Goal: Information Seeking & Learning: Learn about a topic

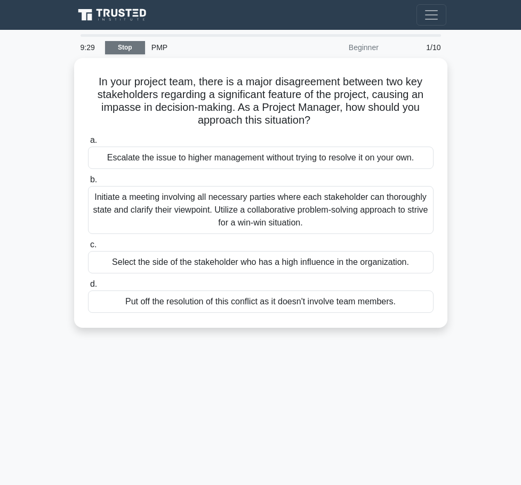
click at [123, 51] on link "Stop" at bounding box center [125, 47] width 40 height 13
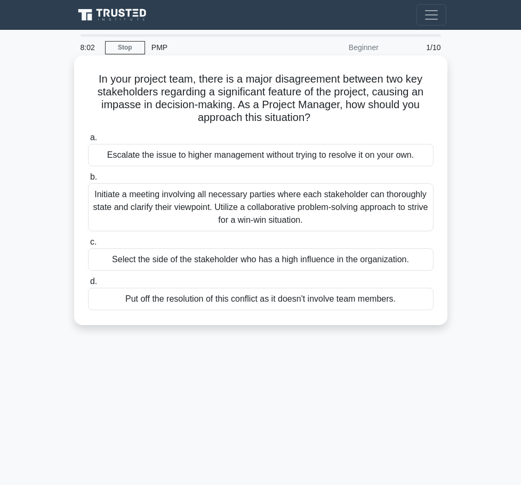
click at [178, 207] on div "Initiate a meeting involving all necessary parties where each stakeholder can t…" at bounding box center [260, 207] width 345 height 48
click at [88, 181] on input "b. Initiate a meeting involving all necessary parties where each stakeholder ca…" at bounding box center [88, 177] width 0 height 7
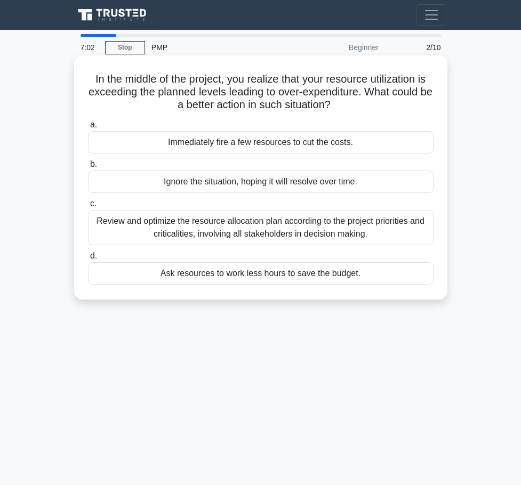
click at [222, 234] on div "Review and optimize the resource allocation plan according to the project prior…" at bounding box center [260, 227] width 345 height 35
click at [88, 207] on input "c. Review and optimize the resource allocation plan according to the project pr…" at bounding box center [88, 203] width 0 height 7
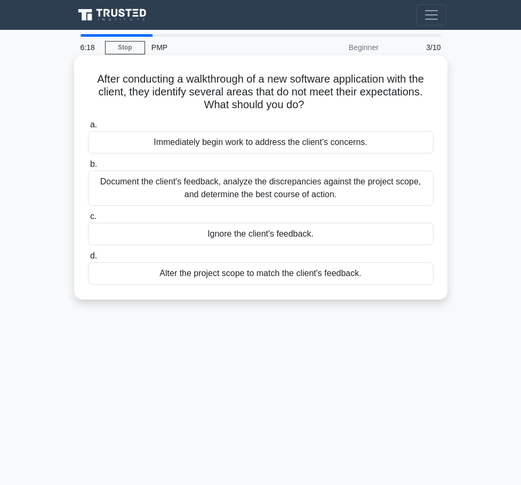
click at [231, 279] on div "Alter the project scope to match the client's feedback." at bounding box center [260, 273] width 345 height 22
click at [88, 260] on input "d. Alter the project scope to match the client's feedback." at bounding box center [88, 256] width 0 height 7
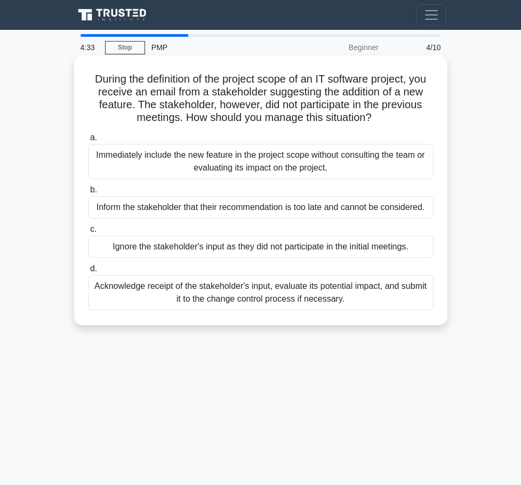
click at [254, 205] on div "Inform the stakeholder that their recommendation is too late and cannot be cons…" at bounding box center [260, 207] width 345 height 22
click at [88, 194] on input "b. Inform the stakeholder that their recommendation is too late and cannot be c…" at bounding box center [88, 190] width 0 height 7
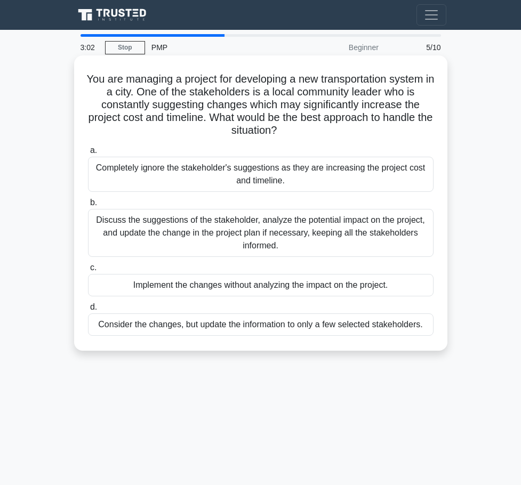
click at [165, 326] on div "Consider the changes, but update the information to only a few selected stakeho…" at bounding box center [260, 324] width 345 height 22
click at [88, 311] on input "d. Consider the changes, but update the information to only a few selected stak…" at bounding box center [88, 307] width 0 height 7
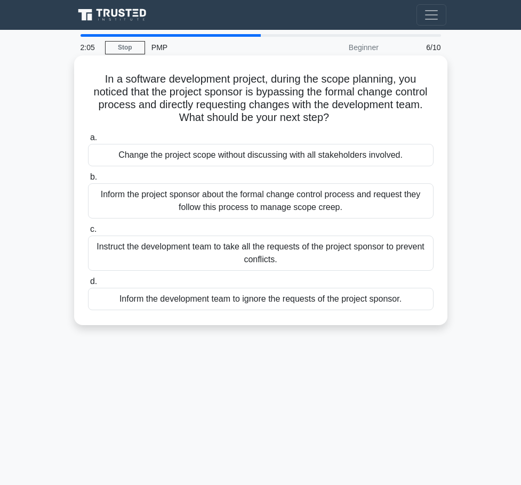
click at [312, 252] on div "Instruct the development team to take all the requests of the project sponsor t…" at bounding box center [260, 253] width 345 height 35
click at [88, 233] on input "c. Instruct the development team to take all the requests of the project sponso…" at bounding box center [88, 229] width 0 height 7
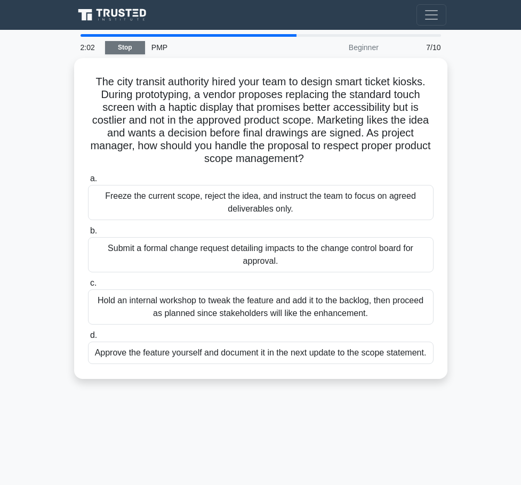
click at [125, 51] on link "Stop" at bounding box center [125, 47] width 40 height 13
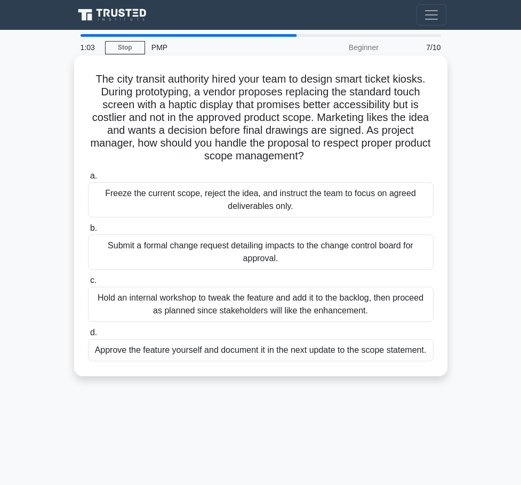
click at [242, 205] on div "Freeze the current scope, reject the idea, and instruct the team to focus on ag…" at bounding box center [260, 199] width 345 height 35
click at [88, 180] on input "a. Freeze the current scope, reject the idea, and instruct the team to focus on…" at bounding box center [88, 176] width 0 height 7
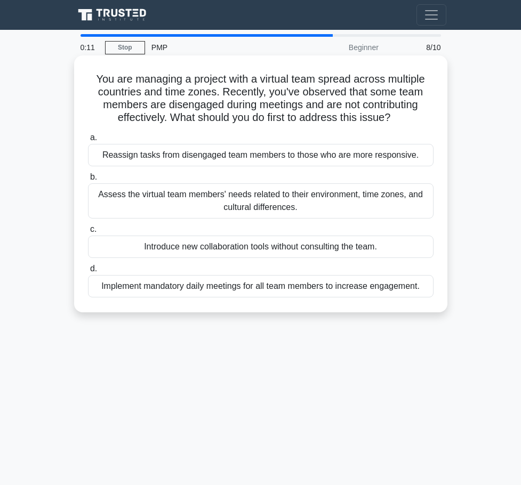
click at [229, 251] on div "Introduce new collaboration tools without consulting the team." at bounding box center [260, 247] width 345 height 22
click at [130, 248] on div "Introduce new collaboration tools without consulting the team." at bounding box center [260, 247] width 345 height 22
click at [88, 233] on input "c. Introduce new collaboration tools without consulting the team." at bounding box center [88, 229] width 0 height 7
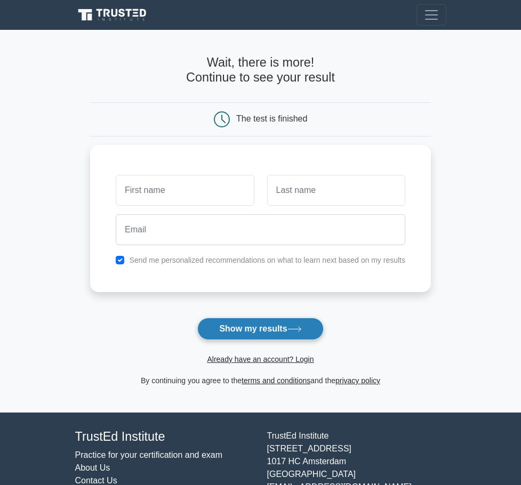
click at [259, 334] on button "Show my results" at bounding box center [260, 329] width 126 height 22
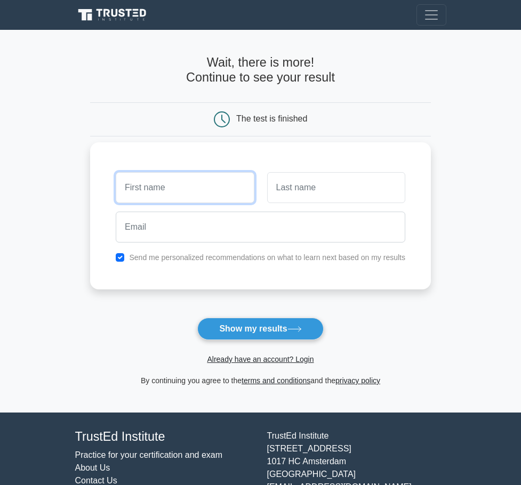
click at [158, 187] on input "text" at bounding box center [185, 187] width 138 height 31
type input "selamawit"
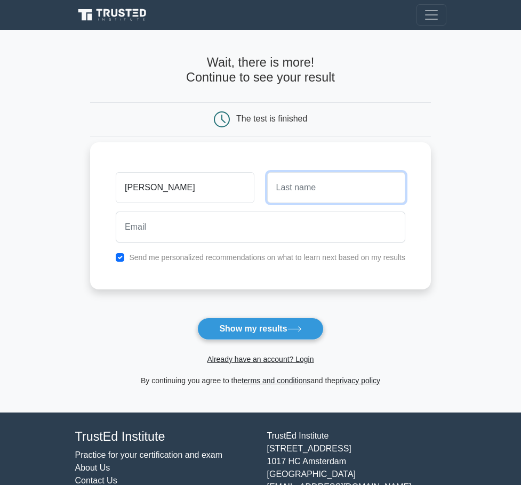
click at [286, 195] on input "text" at bounding box center [336, 187] width 138 height 31
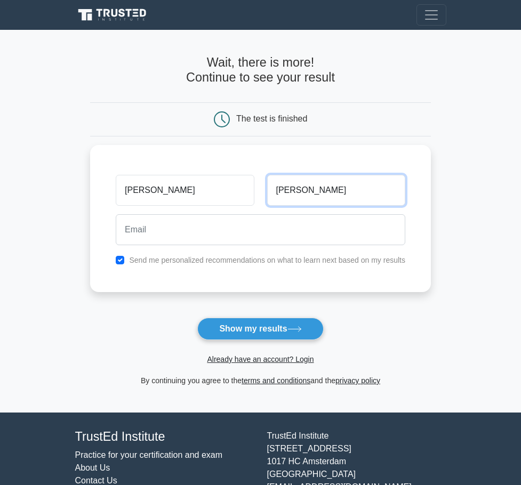
type input "girma"
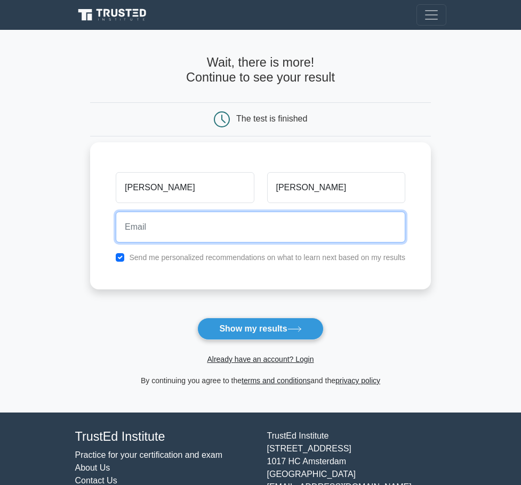
click at [168, 231] on input "email" at bounding box center [260, 227] width 289 height 31
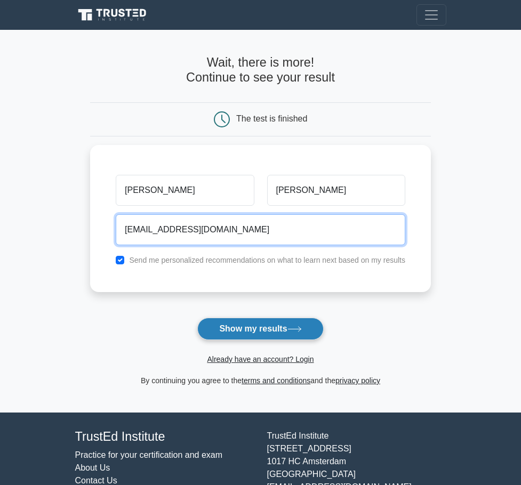
type input "nano1005@gmail.com"
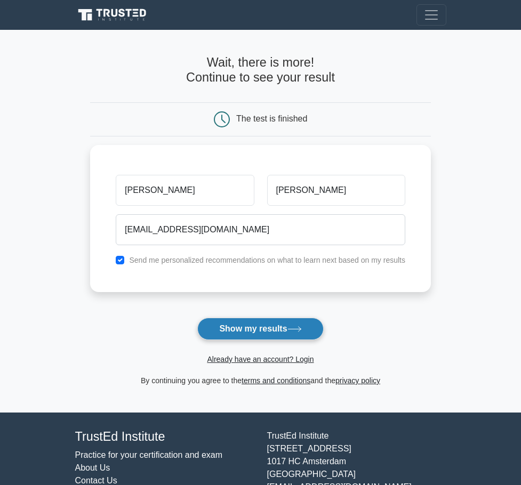
click at [267, 332] on button "Show my results" at bounding box center [260, 329] width 126 height 22
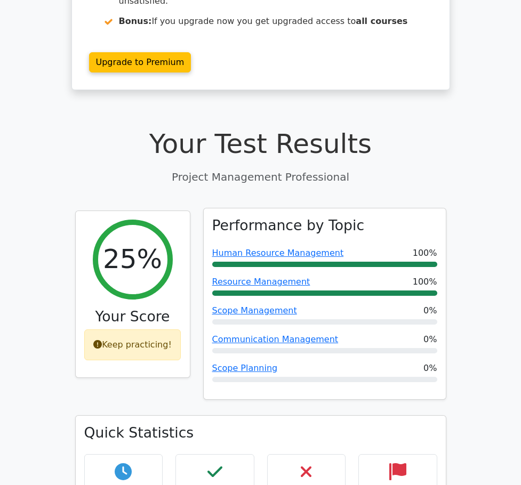
scroll to position [213, 0]
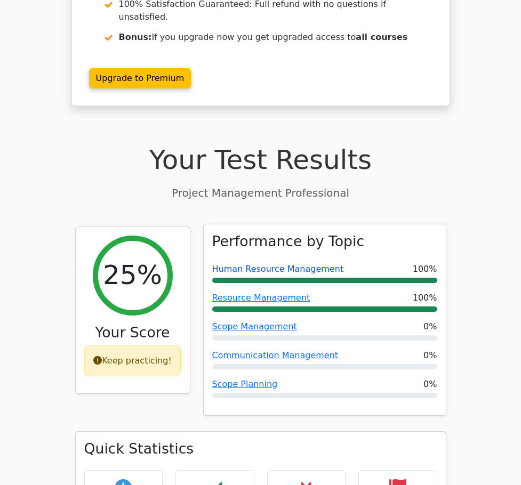
click at [280, 264] on link "Human Resource Management" at bounding box center [278, 269] width 132 height 10
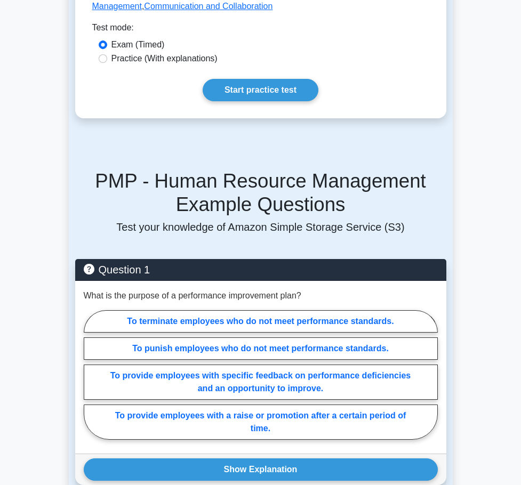
scroll to position [640, 0]
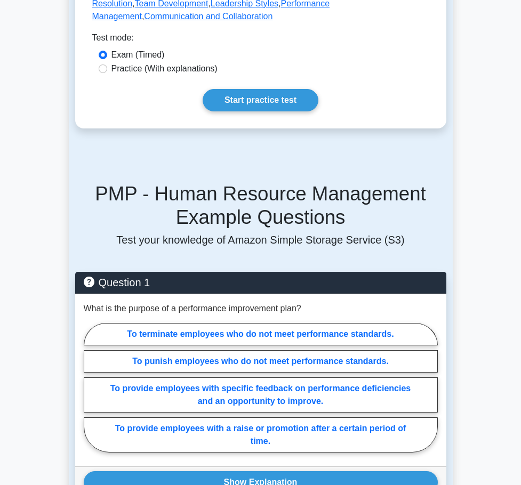
click at [181, 75] on label "Practice (With explanations)" at bounding box center [164, 68] width 106 height 13
click at [107, 73] on input "Practice (With explanations)" at bounding box center [103, 69] width 9 height 9
radio input "true"
click at [249, 111] on link "Start practice test" at bounding box center [261, 100] width 116 height 22
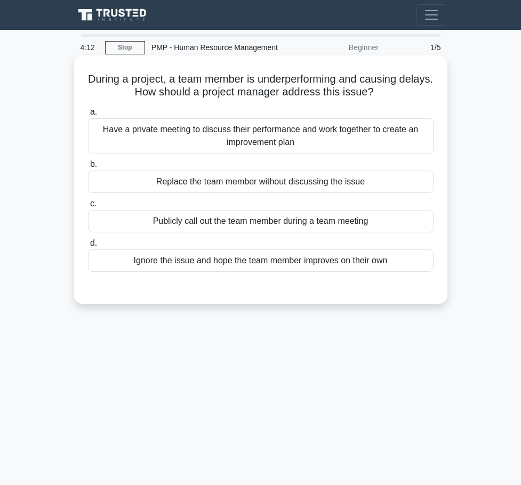
click at [342, 267] on div "Ignore the issue and hope the team member improves on their own" at bounding box center [260, 260] width 345 height 22
click at [88, 247] on input "d. Ignore the issue and hope the team member improves on their own" at bounding box center [88, 243] width 0 height 7
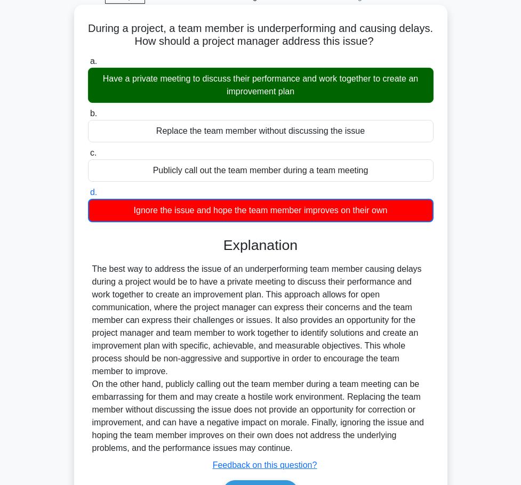
scroll to position [122, 0]
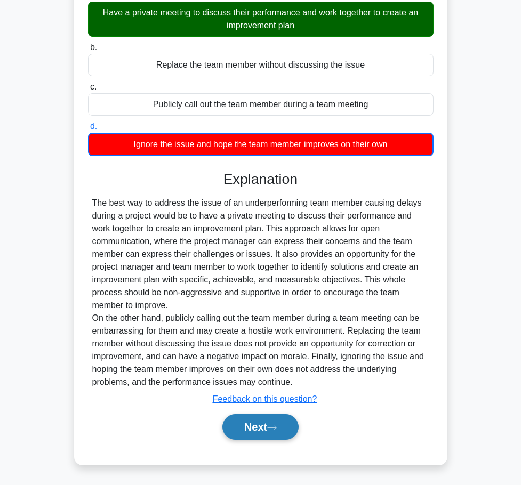
click at [275, 430] on icon at bounding box center [272, 428] width 10 height 6
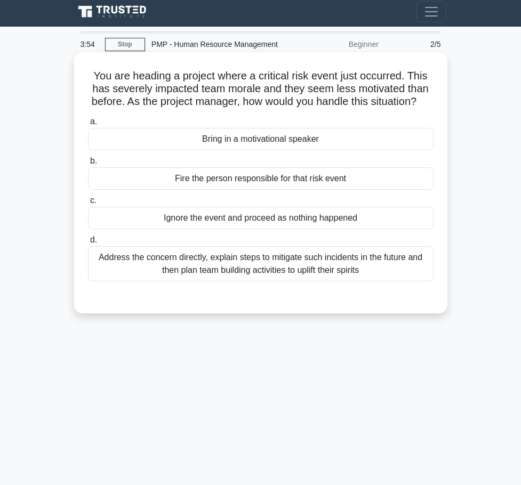
scroll to position [0, 0]
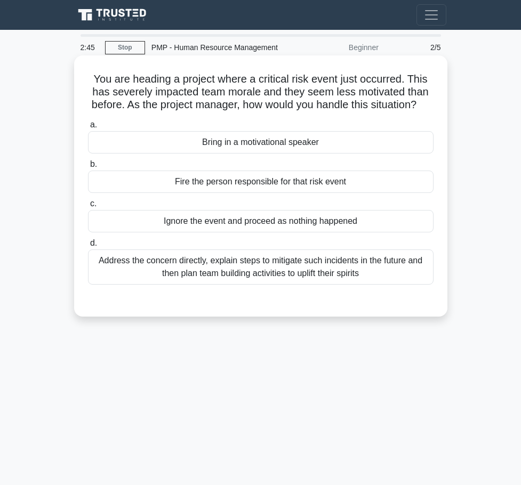
click at [277, 284] on div "Address the concern directly, explain steps to mitigate such incidents in the f…" at bounding box center [260, 266] width 345 height 35
click at [88, 247] on input "d. Address the concern directly, explain steps to mitigate such incidents in th…" at bounding box center [88, 243] width 0 height 7
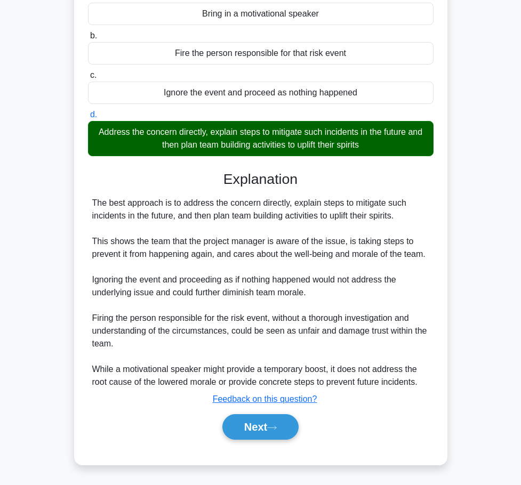
scroll to position [147, 0]
click at [266, 421] on button "Next" at bounding box center [260, 427] width 76 height 26
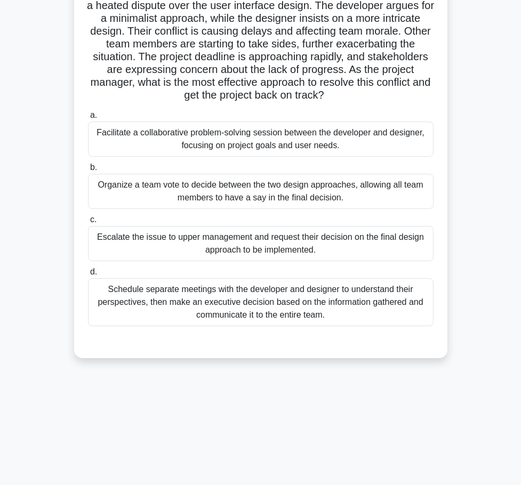
scroll to position [91, 0]
click at [265, 239] on div "Escalate the issue to upper management and request their decision on the final …" at bounding box center [260, 243] width 345 height 35
click at [160, 245] on div "Escalate the issue to upper management and request their decision on the final …" at bounding box center [260, 243] width 345 height 35
click at [88, 223] on input "c. Escalate the issue to upper management and request their decision on the fin…" at bounding box center [88, 219] width 0 height 7
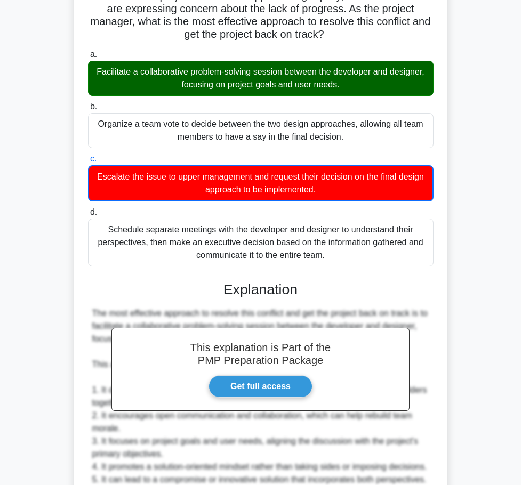
scroll to position [144, 0]
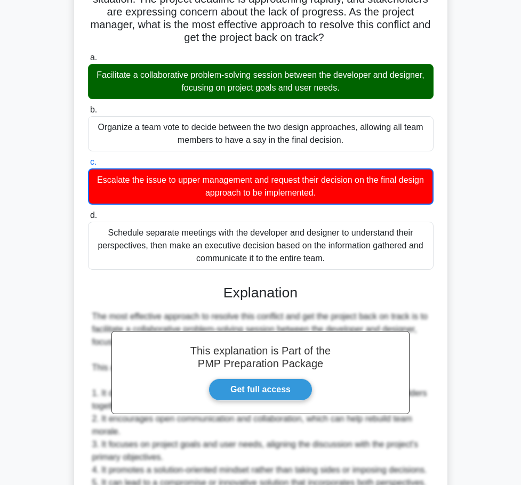
click at [281, 301] on h3 "Explanation" at bounding box center [260, 293] width 333 height 17
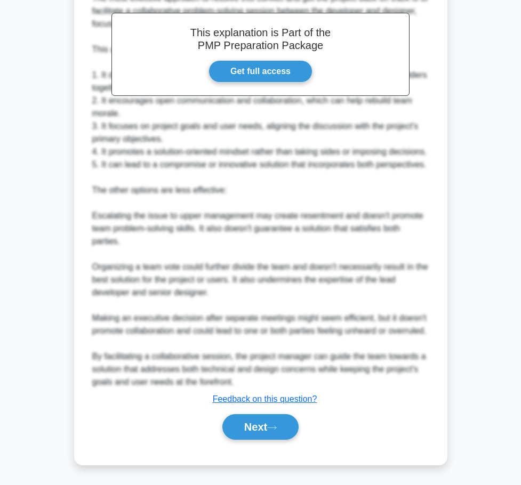
scroll to position [480, 0]
drag, startPoint x: 259, startPoint y: 423, endPoint x: 247, endPoint y: 417, distance: 12.6
click at [256, 423] on button "Next" at bounding box center [260, 427] width 76 height 26
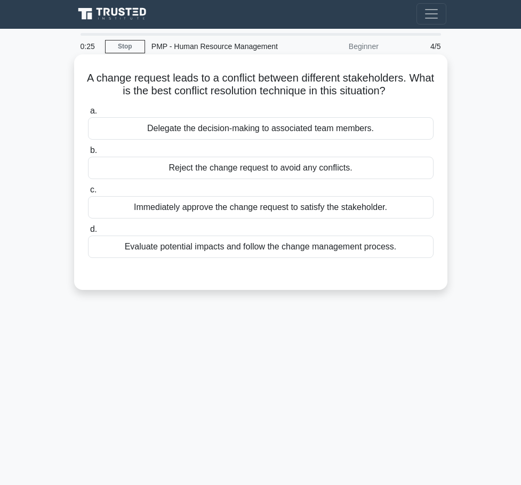
scroll to position [0, 0]
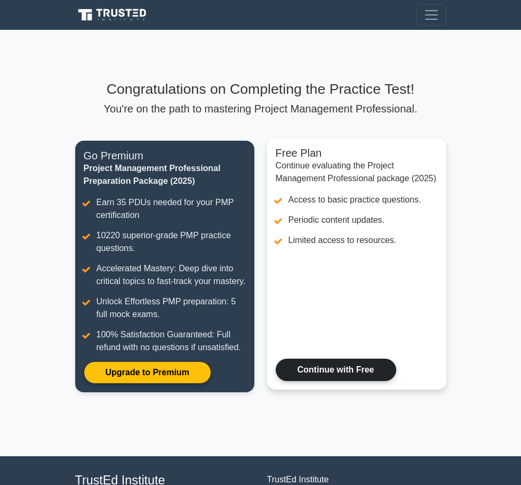
click at [357, 359] on link "Continue with Free" at bounding box center [336, 370] width 120 height 22
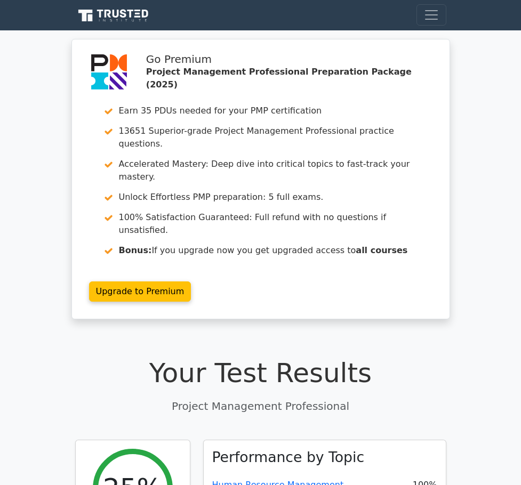
click at [0, 0] on link "Selamawit" at bounding box center [0, 0] width 0 height 0
click at [0, 0] on link "Profile" at bounding box center [0, 0] width 0 height 0
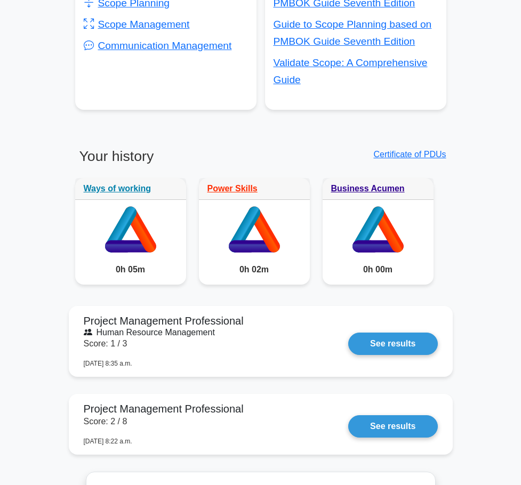
scroll to position [853, 0]
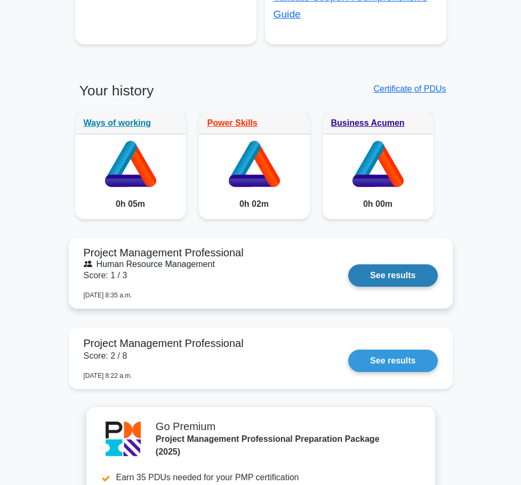
click at [437, 264] on link "See results" at bounding box center [392, 275] width 89 height 22
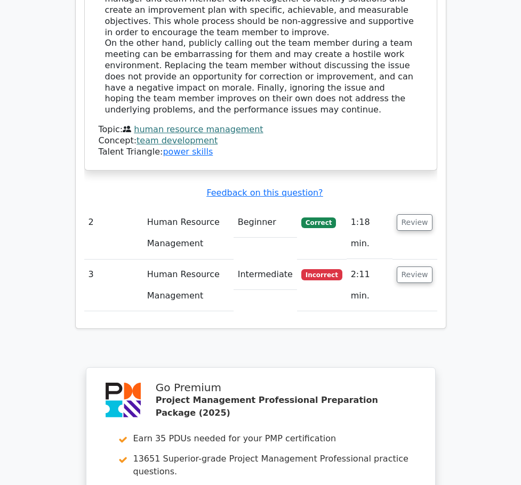
scroll to position [1418, 0]
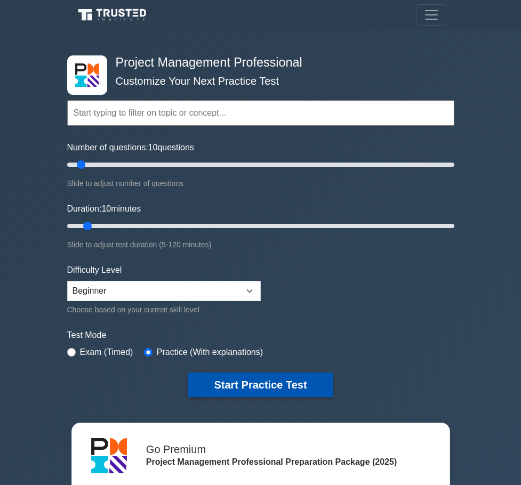
click at [260, 384] on button "Start Practice Test" at bounding box center [260, 385] width 144 height 25
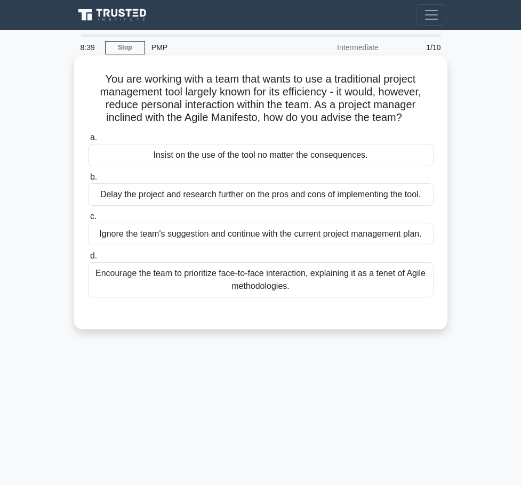
click at [275, 280] on div "Encourage the team to prioritize face-to-face interaction, explaining it as a t…" at bounding box center [260, 279] width 345 height 35
click at [88, 260] on input "d. Encourage the team to prioritize face-to-face interaction, explaining it as …" at bounding box center [88, 256] width 0 height 7
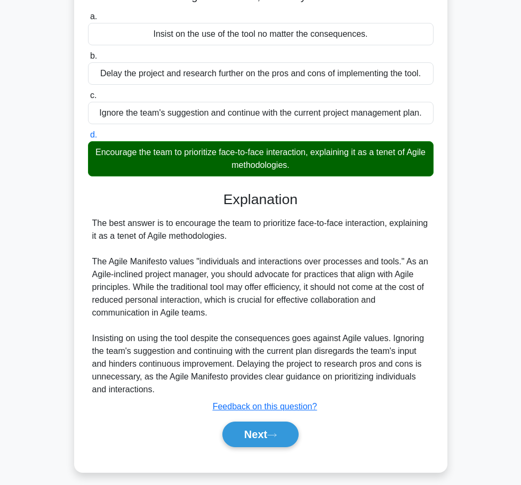
scroll to position [134, 0]
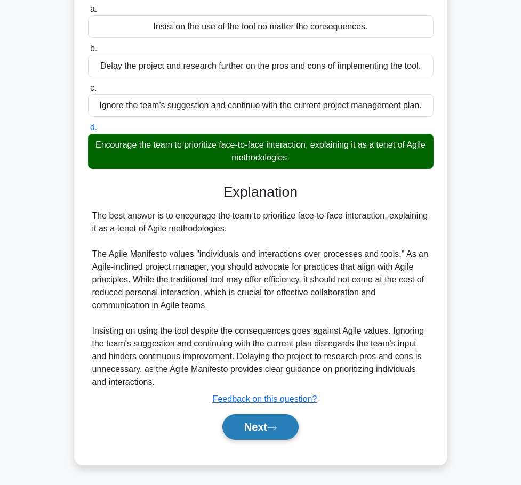
click at [251, 420] on button "Next" at bounding box center [260, 427] width 76 height 26
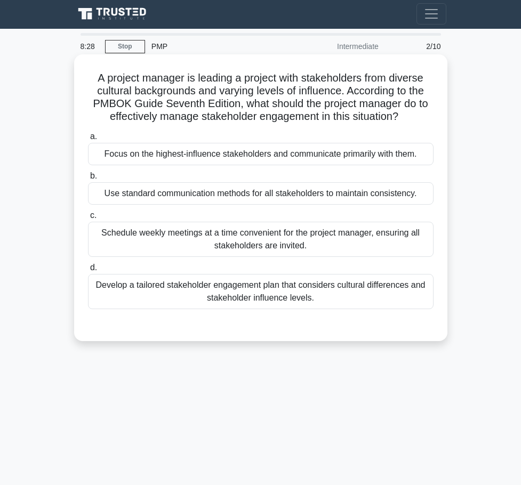
scroll to position [0, 0]
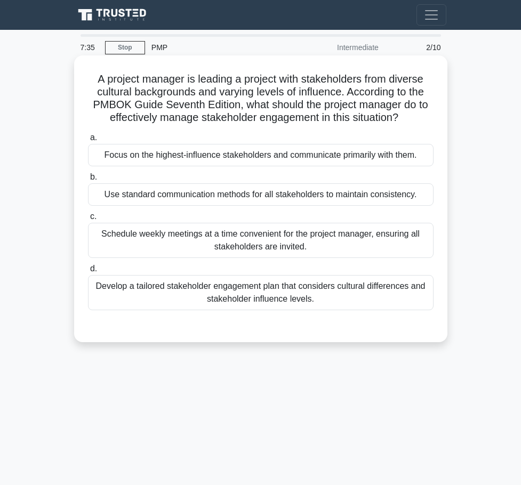
click at [272, 290] on div "Develop a tailored stakeholder engagement plan that considers cultural differen…" at bounding box center [260, 292] width 345 height 35
click at [88, 272] on input "d. Develop a tailored stakeholder engagement plan that considers cultural diffe…" at bounding box center [88, 268] width 0 height 7
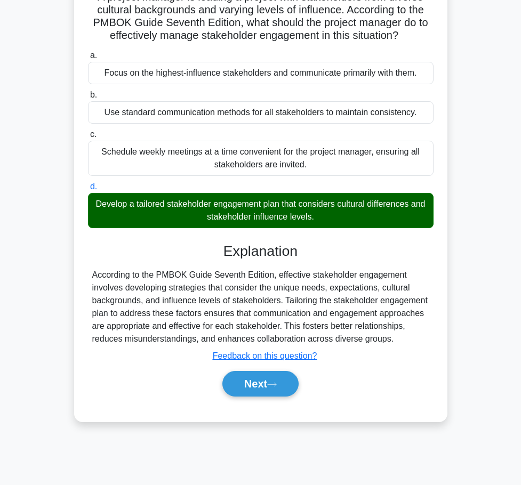
scroll to position [91, 0]
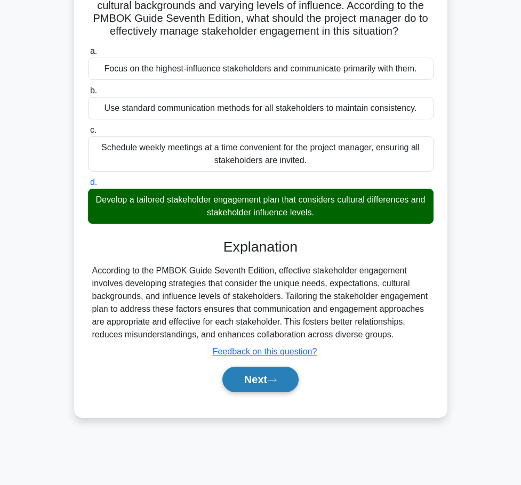
click at [264, 379] on button "Next" at bounding box center [260, 380] width 76 height 26
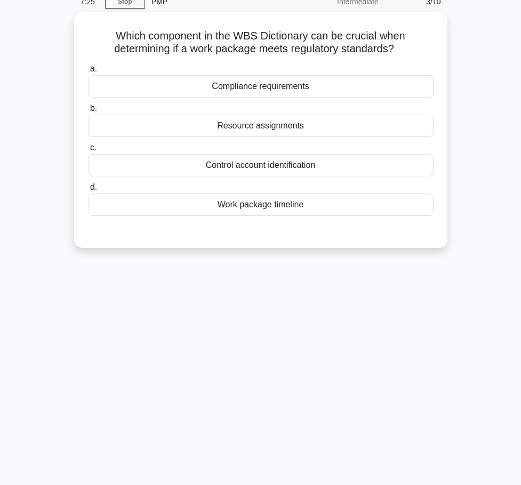
scroll to position [0, 0]
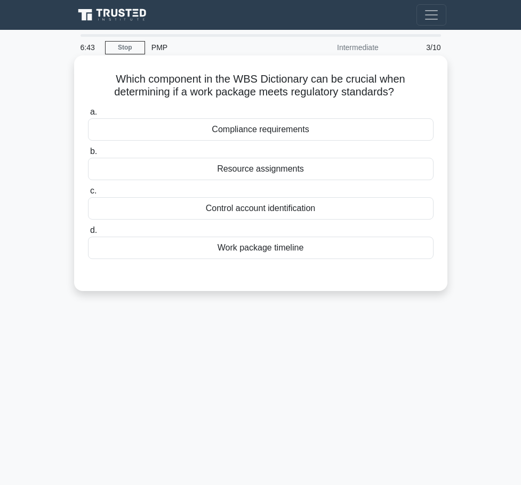
click at [273, 171] on div "Resource assignments" at bounding box center [260, 169] width 345 height 22
click at [88, 155] on input "b. Resource assignments" at bounding box center [88, 151] width 0 height 7
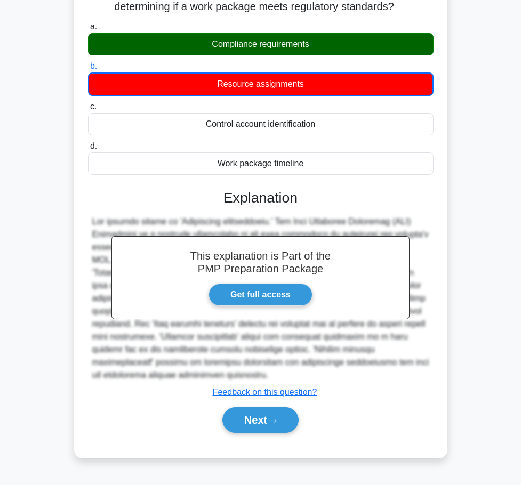
scroll to position [91, 0]
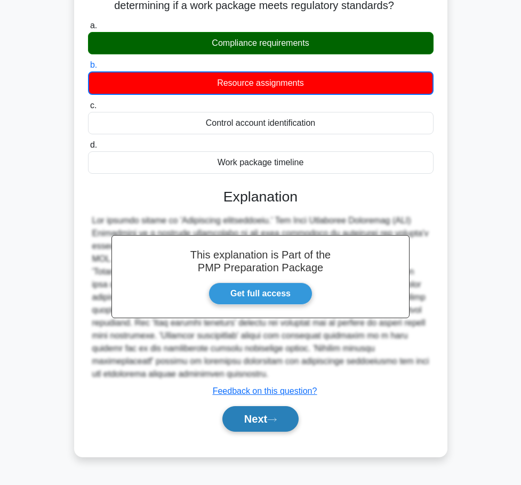
click at [269, 421] on button "Next" at bounding box center [260, 419] width 76 height 26
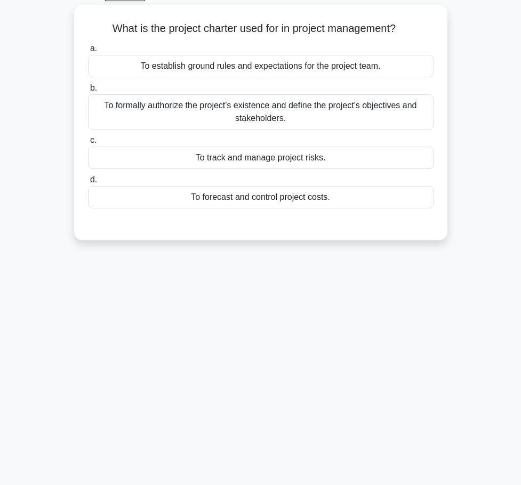
scroll to position [0, 0]
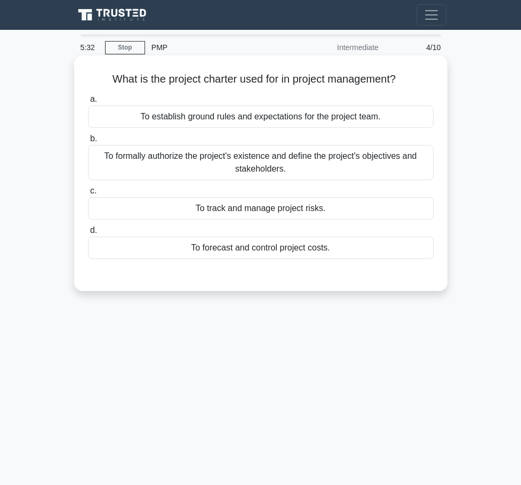
click at [195, 158] on div "To formally authorize the project's existence and define the project's objectiv…" at bounding box center [260, 162] width 345 height 35
click at [88, 142] on input "b. To formally authorize the project's existence and define the project's objec…" at bounding box center [88, 138] width 0 height 7
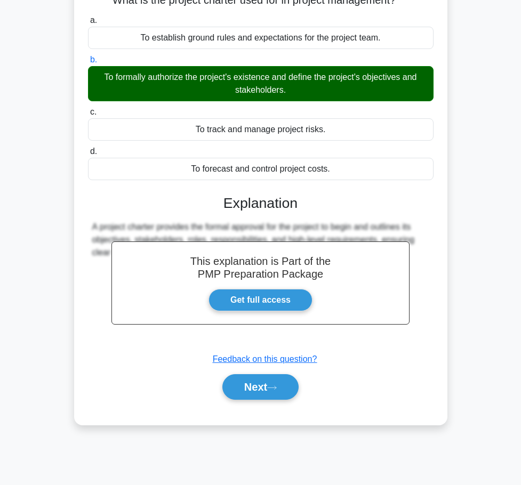
scroll to position [91, 0]
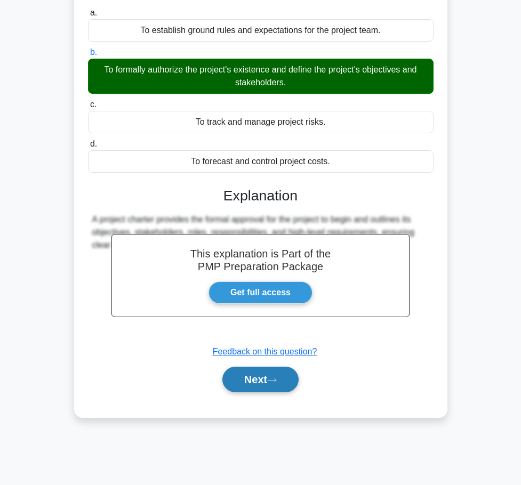
click at [258, 382] on button "Next" at bounding box center [260, 380] width 76 height 26
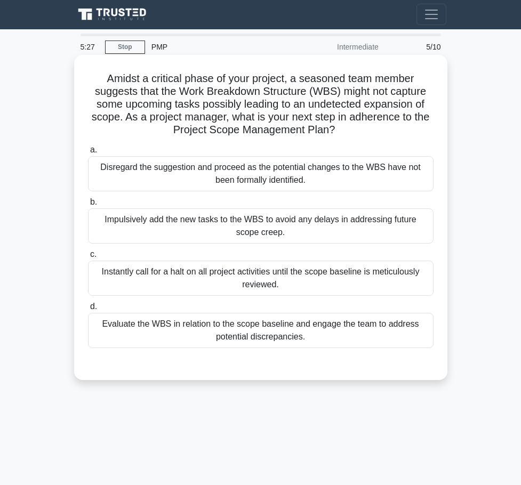
scroll to position [0, 0]
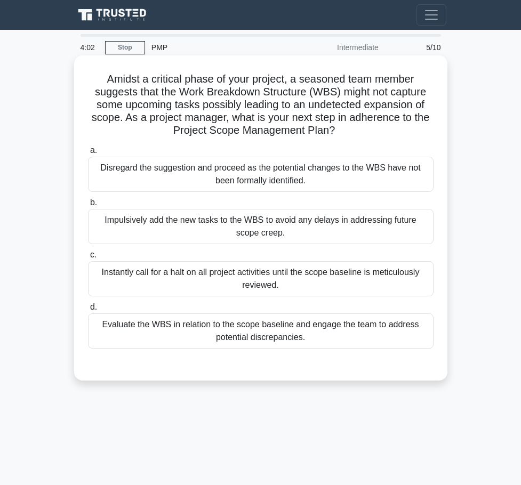
click at [247, 227] on div "Impulsively add the new tasks to the WBS to avoid any delays in addressing futu…" at bounding box center [260, 226] width 345 height 35
click at [88, 206] on input "b. Impulsively add the new tasks to the WBS to avoid any delays in addressing f…" at bounding box center [88, 202] width 0 height 7
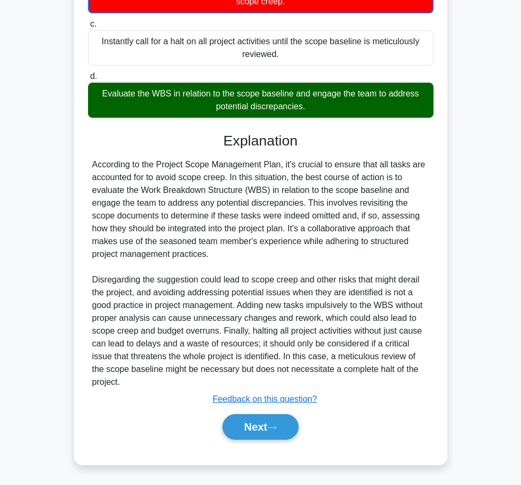
scroll to position [237, 0]
click at [261, 426] on button "Next" at bounding box center [260, 427] width 76 height 26
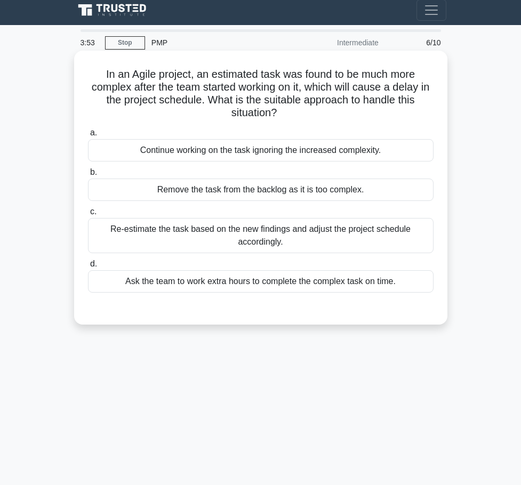
scroll to position [0, 0]
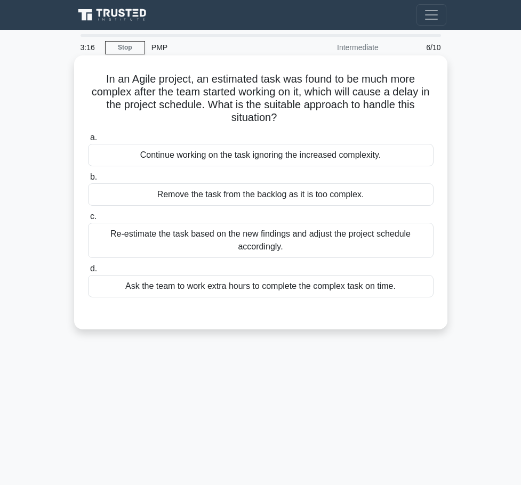
click at [272, 250] on div "Re-estimate the task based on the new findings and adjust the project schedule …" at bounding box center [260, 240] width 345 height 35
click at [88, 220] on input "c. Re-estimate the task based on the new findings and adjust the project schedu…" at bounding box center [88, 216] width 0 height 7
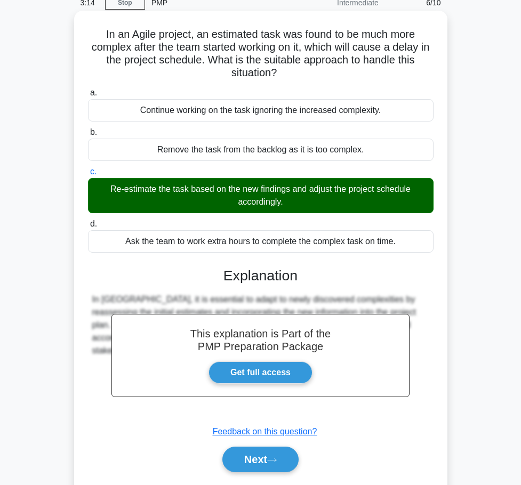
scroll to position [91, 0]
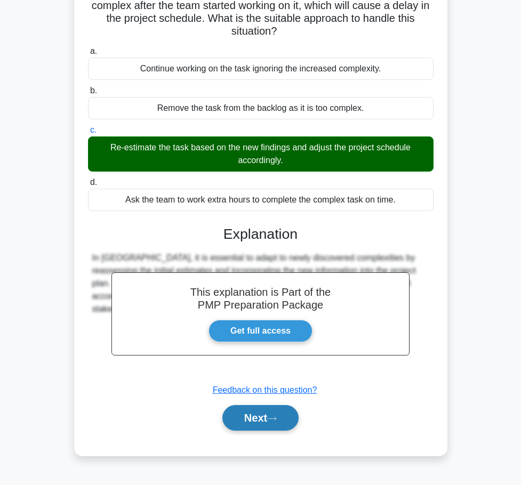
click at [270, 418] on button "Next" at bounding box center [260, 418] width 76 height 26
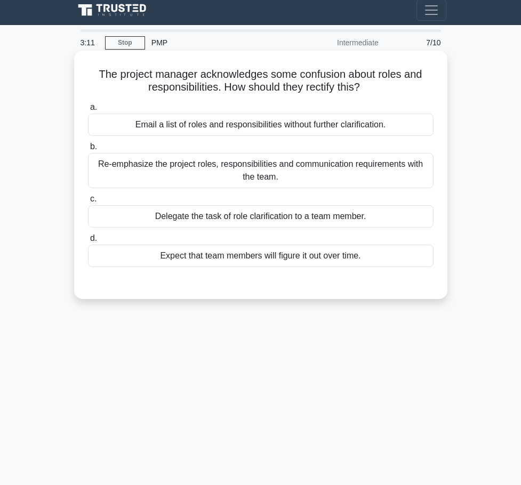
scroll to position [0, 0]
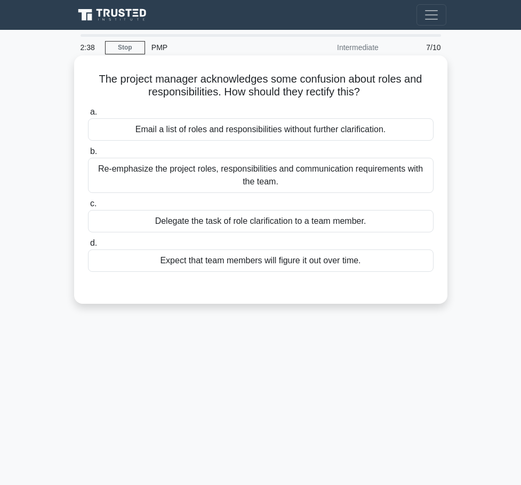
click at [270, 180] on div "Re-emphasize the project roles, responsibilities and communication requirements…" at bounding box center [260, 175] width 345 height 35
click at [88, 155] on input "b. Re-emphasize the project roles, responsibilities and communication requireme…" at bounding box center [88, 151] width 0 height 7
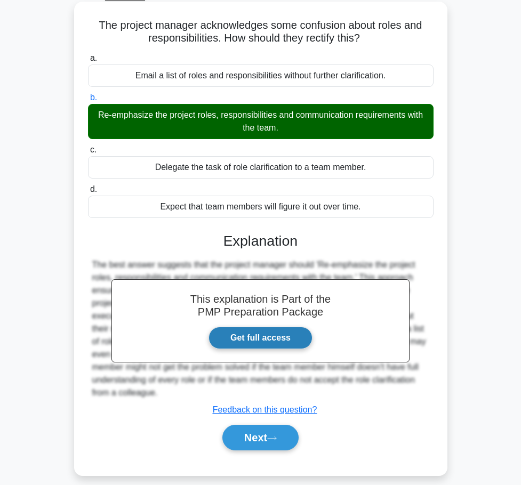
scroll to position [91, 0]
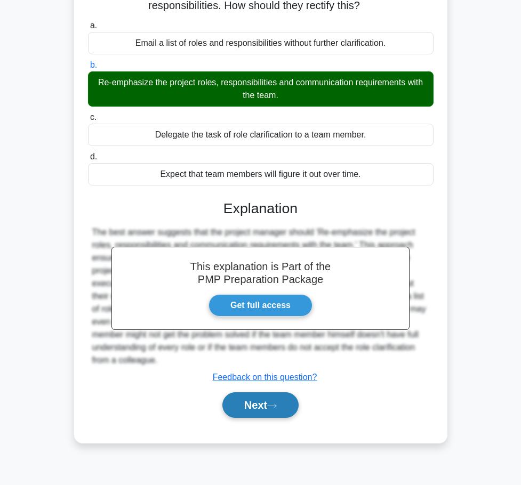
click at [262, 399] on button "Next" at bounding box center [260, 405] width 76 height 26
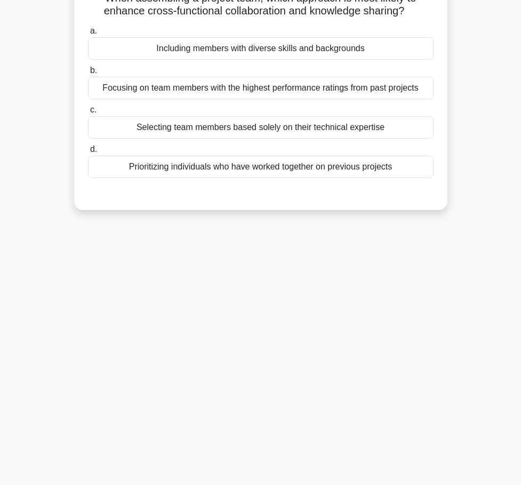
scroll to position [0, 0]
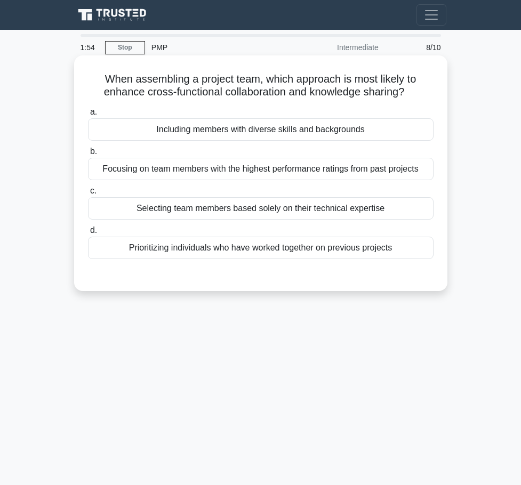
click at [152, 172] on div "Focusing on team members with the highest performance ratings from past projects" at bounding box center [260, 169] width 345 height 22
click at [191, 175] on div "Focusing on team members with the highest performance ratings from past projects" at bounding box center [260, 169] width 345 height 22
click at [88, 155] on input "b. Focusing on team members with the highest performance ratings from past proj…" at bounding box center [88, 151] width 0 height 7
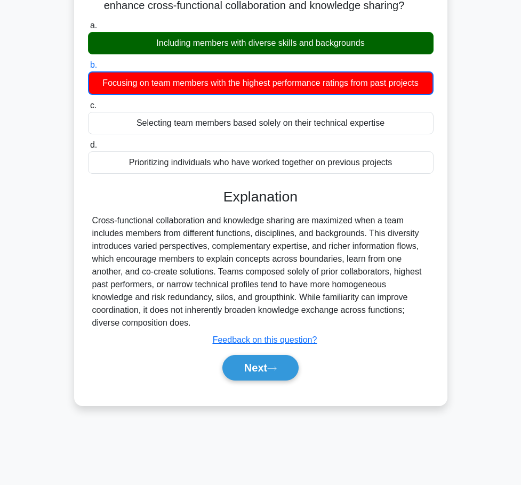
scroll to position [91, 0]
click at [246, 364] on button "Next" at bounding box center [260, 368] width 76 height 26
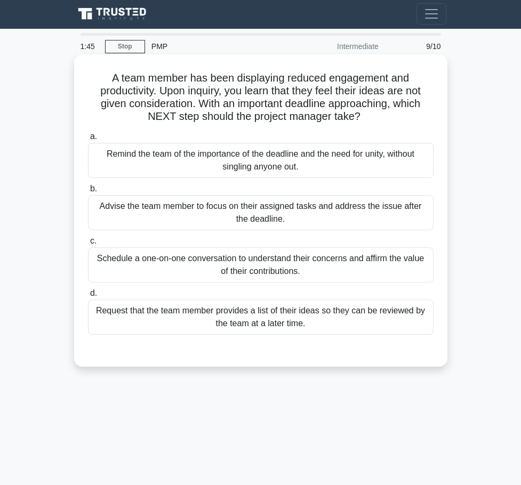
scroll to position [0, 0]
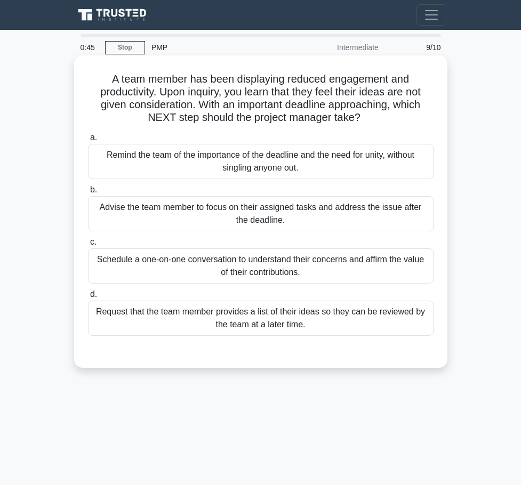
click at [266, 265] on div "Schedule a one-on-one conversation to understand their concerns and affirm the …" at bounding box center [260, 265] width 345 height 35
click at [88, 246] on input "c. Schedule a one-on-one conversation to understand their concerns and affirm t…" at bounding box center [88, 242] width 0 height 7
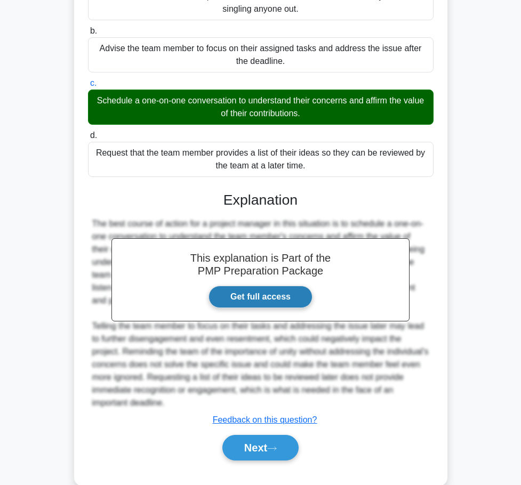
scroll to position [185, 0]
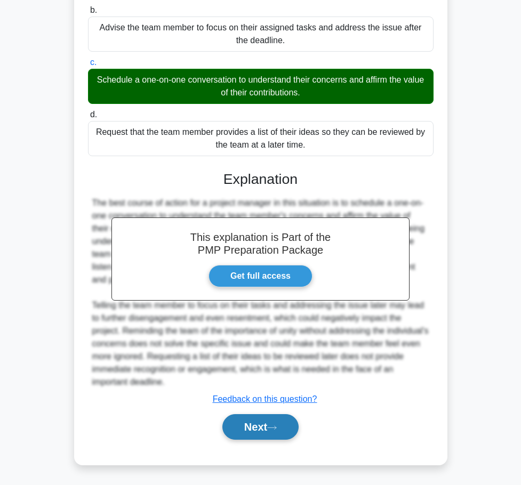
click at [276, 429] on icon at bounding box center [272, 428] width 10 height 6
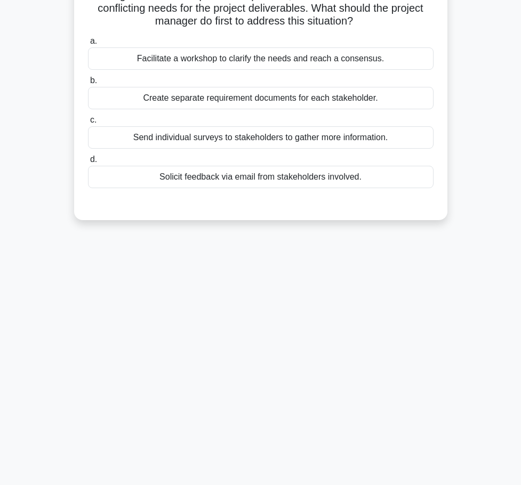
scroll to position [0, 0]
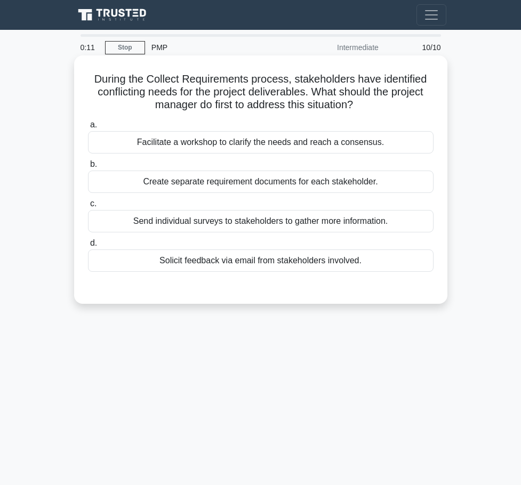
click at [255, 264] on div "Solicit feedback via email from stakeholders involved." at bounding box center [260, 260] width 345 height 22
click at [88, 247] on input "d. Solicit feedback via email from stakeholders involved." at bounding box center [88, 243] width 0 height 7
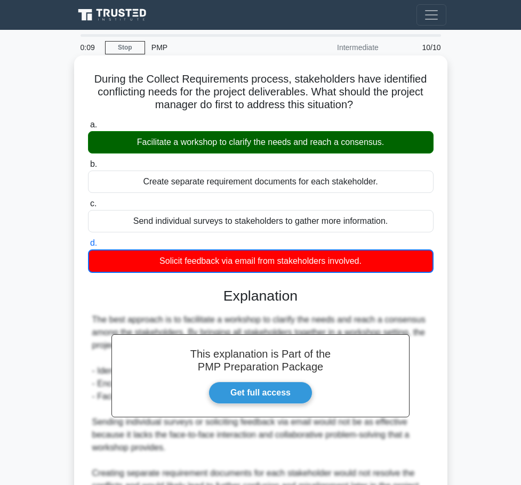
click at [275, 147] on div "Facilitate a workshop to clarify the needs and reach a consensus." at bounding box center [260, 142] width 345 height 22
click at [88, 128] on input "a. Facilitate a workshop to clarify the needs and reach a consensus." at bounding box center [88, 125] width 0 height 7
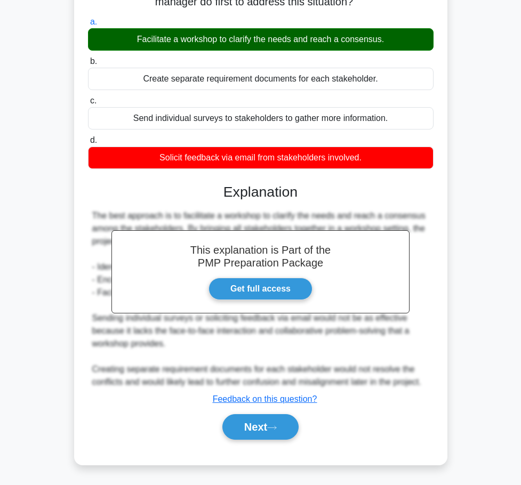
scroll to position [108, 0]
click at [248, 422] on button "Next" at bounding box center [260, 427] width 76 height 26
